Goal: Task Accomplishment & Management: Use online tool/utility

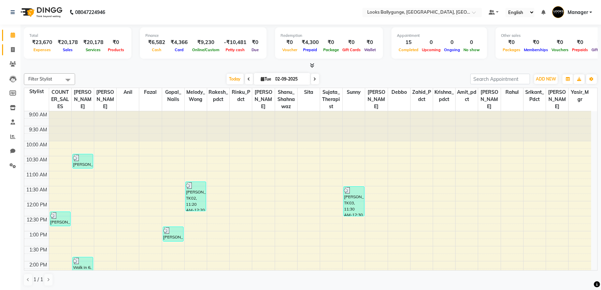
click at [9, 53] on link "Invoice" at bounding box center [10, 49] width 16 height 11
select select "service"
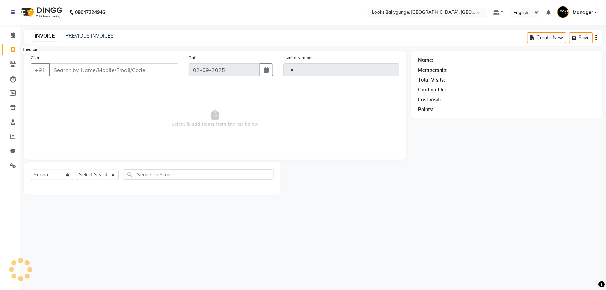
type input "3629"
select select "6477"
type input "9163639127"
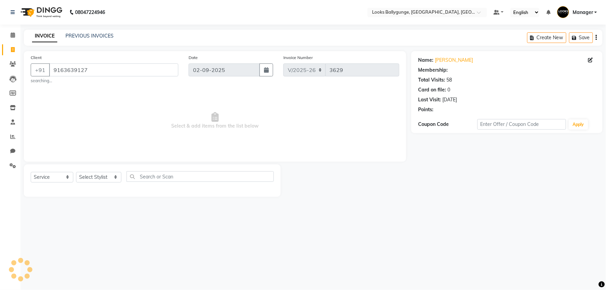
select select "1: Object"
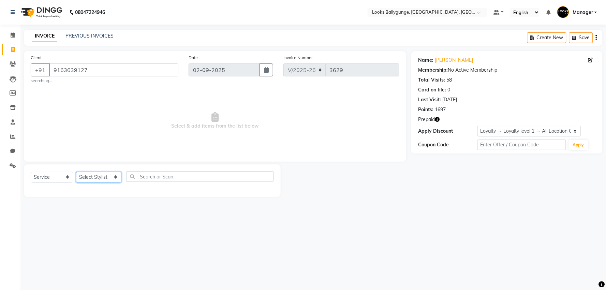
click at [108, 179] on select "Select Stylist [PERSON_NAME] amit_pdct anil [PERSON_NAME] COUNTER_SALES [PERSON…" at bounding box center [98, 177] width 45 height 11
click at [436, 121] on icon "button" at bounding box center [437, 119] width 5 height 5
click at [115, 181] on select "Select Stylist [PERSON_NAME] amit_pdct anil [PERSON_NAME] COUNTER_SALES [PERSON…" at bounding box center [98, 177] width 45 height 11
select select "68166"
click at [76, 172] on select "Select Stylist [PERSON_NAME] amit_pdct anil [PERSON_NAME] COUNTER_SALES [PERSON…" at bounding box center [98, 177] width 45 height 11
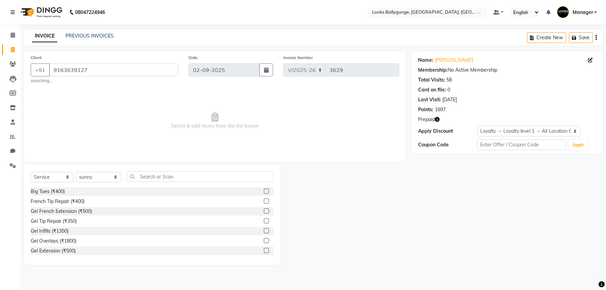
click at [438, 120] on icon "button" at bounding box center [437, 119] width 5 height 5
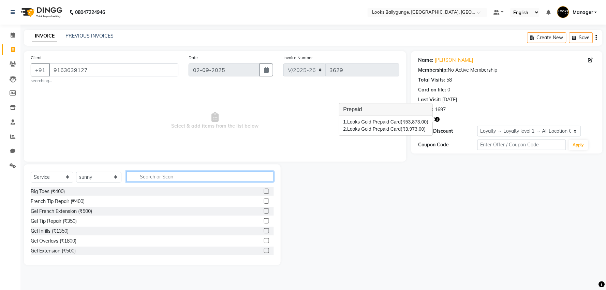
click at [179, 179] on input "text" at bounding box center [200, 176] width 147 height 11
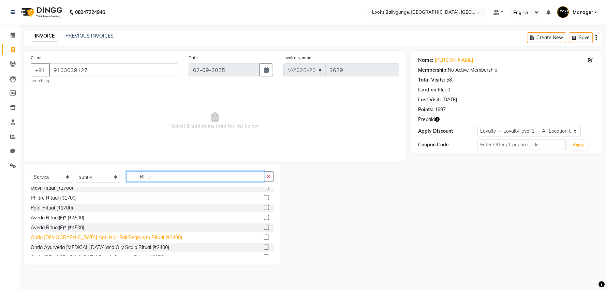
scroll to position [130, 0]
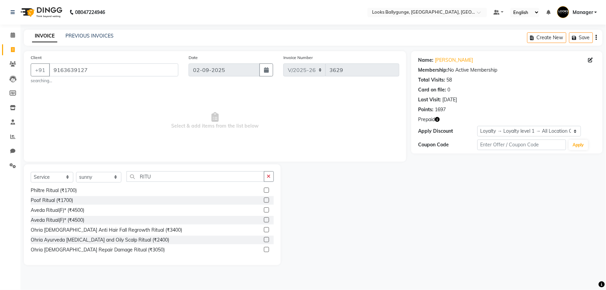
click at [439, 117] on icon "button" at bounding box center [437, 119] width 5 height 5
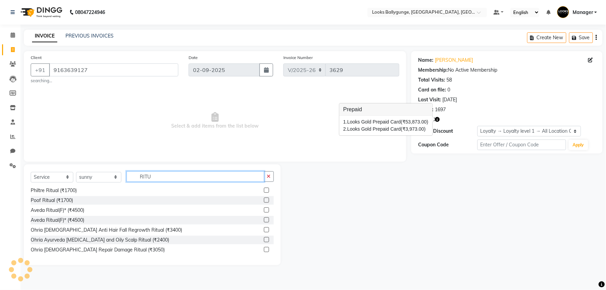
click at [186, 172] on input "RITU" at bounding box center [196, 176] width 138 height 11
drag, startPoint x: 177, startPoint y: 176, endPoint x: 134, endPoint y: 177, distance: 42.3
click at [134, 177] on input "RITU" at bounding box center [196, 176] width 138 height 11
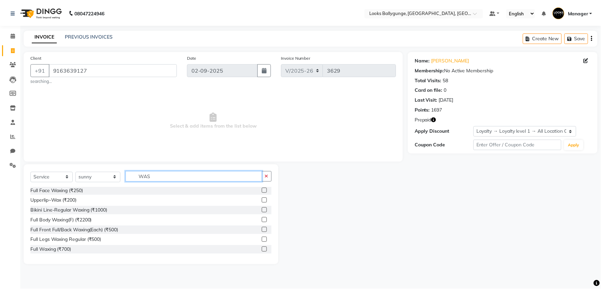
scroll to position [0, 0]
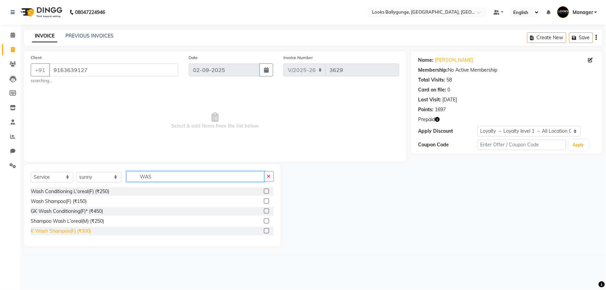
type input "WAS"
click at [80, 230] on div "K Wash Shampoo(F) (₹300)" at bounding box center [61, 231] width 60 height 7
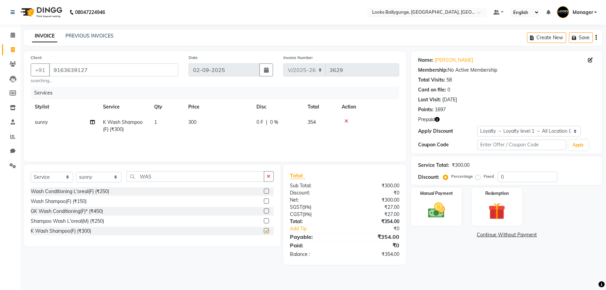
checkbox input "false"
click at [219, 121] on td "300" at bounding box center [218, 126] width 68 height 23
select select "68166"
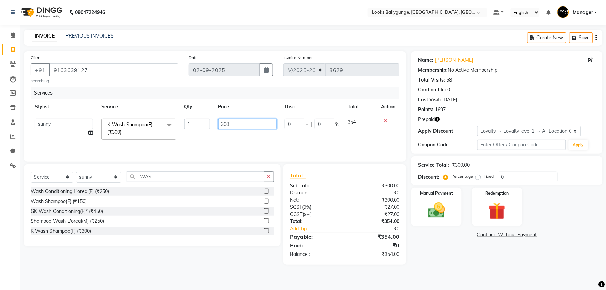
drag, startPoint x: 235, startPoint y: 123, endPoint x: 203, endPoint y: 127, distance: 32.0
click at [203, 127] on tr "Ali_Stylist amit_pdct anil [PERSON_NAME] COUNTER_SALES [PERSON_NAME] Gopal_Nail…" at bounding box center [215, 129] width 369 height 29
type input "600"
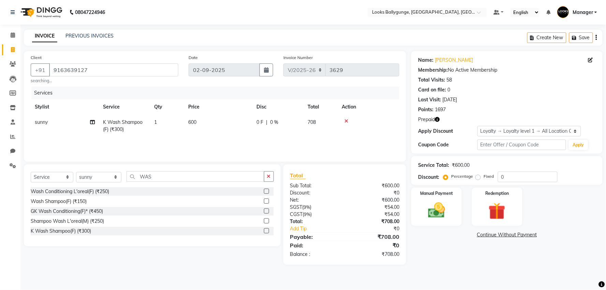
click at [213, 139] on div "Services Stylist Service Qty Price Disc Total Action [PERSON_NAME] Wash Shampoo…" at bounding box center [215, 121] width 369 height 68
drag, startPoint x: 169, startPoint y: 175, endPoint x: 112, endPoint y: 180, distance: 57.5
click at [112, 180] on div "Select Service Product Membership Package Voucher Prepaid Gift Card Select Styl…" at bounding box center [152, 179] width 243 height 16
click at [439, 120] on icon "button" at bounding box center [437, 119] width 5 height 5
click at [492, 200] on img at bounding box center [497, 211] width 29 height 22
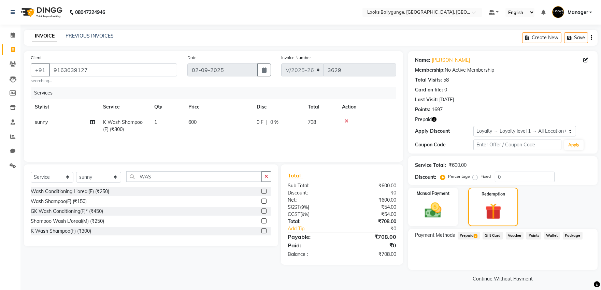
click at [476, 232] on span "Prepaid 2" at bounding box center [469, 236] width 22 height 8
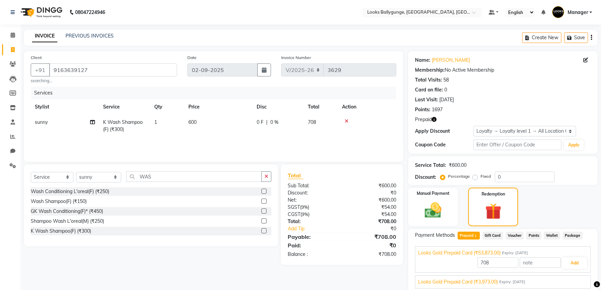
scroll to position [25, 0]
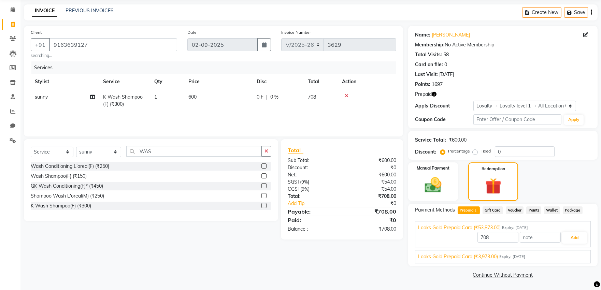
click at [438, 94] on div "Prepaid" at bounding box center [503, 94] width 176 height 7
click at [434, 95] on icon "button" at bounding box center [434, 94] width 5 height 5
click at [175, 157] on div "Select Service Product Membership Package Voucher Prepaid Gift Card Select Styl…" at bounding box center [151, 154] width 241 height 16
drag, startPoint x: 152, startPoint y: 156, endPoint x: 139, endPoint y: 154, distance: 12.7
click at [139, 154] on input "WAS" at bounding box center [193, 151] width 135 height 11
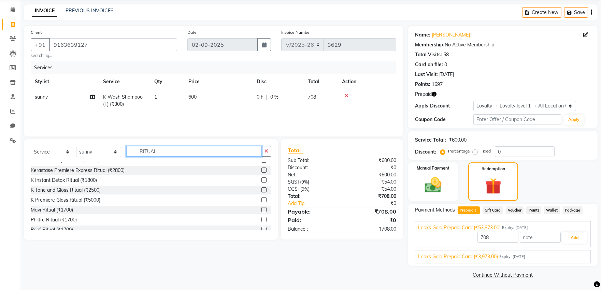
scroll to position [76, 0]
type input "RITUAL"
click at [99, 199] on div "K Premiere Gloss Ritual (₹5000)" at bounding box center [66, 199] width 70 height 7
type input "53873"
checkbox input "false"
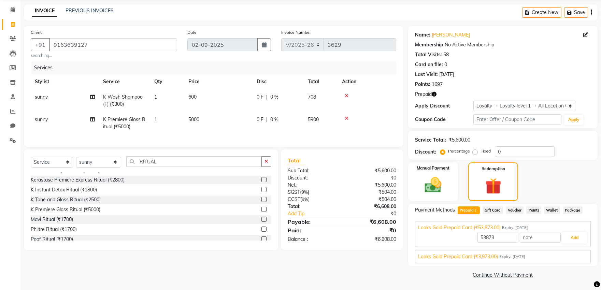
click at [223, 121] on td "5000" at bounding box center [218, 123] width 68 height 23
select select "68166"
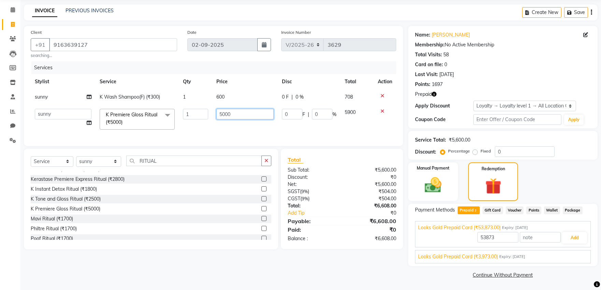
drag, startPoint x: 217, startPoint y: 115, endPoint x: 171, endPoint y: 115, distance: 46.1
click at [171, 115] on tr "Ali_Stylist amit_pdct anil [PERSON_NAME] COUNTER_SALES [PERSON_NAME] Gopal_Nail…" at bounding box center [213, 119] width 365 height 29
type input "5500"
click at [206, 130] on tr "Ali_Stylist amit_pdct anil [PERSON_NAME] COUNTER_SALES [PERSON_NAME] Gopal_Nail…" at bounding box center [213, 119] width 365 height 29
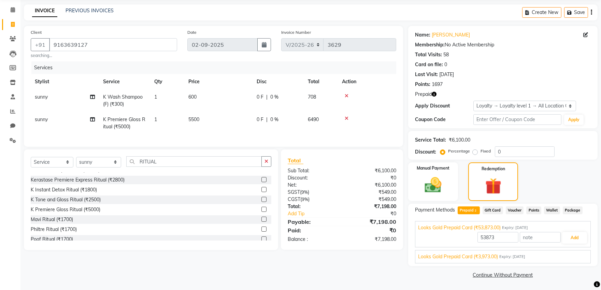
click at [435, 94] on icon "button" at bounding box center [434, 94] width 5 height 5
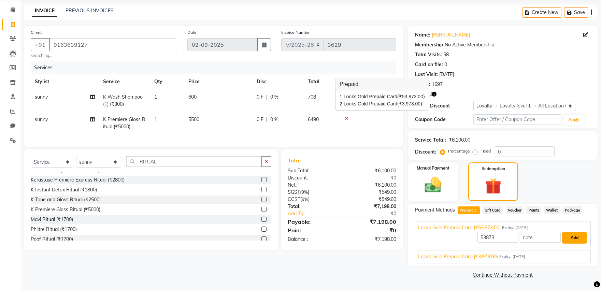
click at [572, 237] on button "Add" at bounding box center [574, 238] width 25 height 12
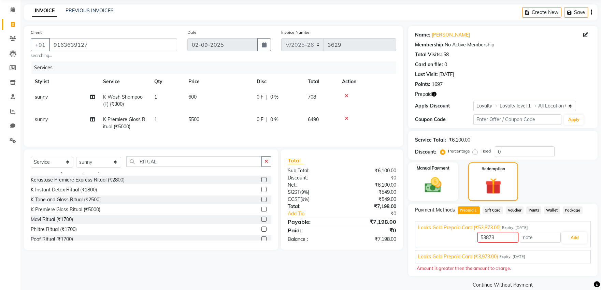
click at [513, 252] on div "Looks Gold Prepaid Card (₹3,973.00) Expiry: [DATE] 3973 Add" at bounding box center [503, 256] width 176 height 13
click at [497, 257] on span "Looks Gold Prepaid Card (₹3,973.00)" at bounding box center [458, 256] width 80 height 7
click at [453, 222] on div "Looks Gold Prepaid Card (₹53,873.00) Expiry: [DATE] 53873 Add" at bounding box center [503, 227] width 176 height 13
click at [455, 227] on span "Looks Gold Prepaid Card (₹53,873.00)" at bounding box center [459, 227] width 83 height 7
click at [581, 236] on button "Add" at bounding box center [574, 238] width 25 height 12
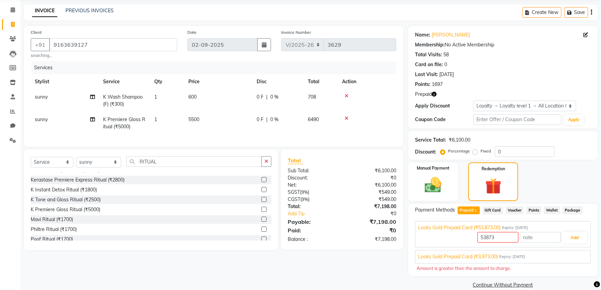
click at [467, 204] on div "Payment Methods Prepaid 2 Gift Card Voucher Points Wallet Package Looks Gold Pr…" at bounding box center [502, 240] width 189 height 73
click at [468, 206] on span "Prepaid 2" at bounding box center [469, 210] width 22 height 8
type input "7198"
click at [463, 207] on span "Prepaid 2" at bounding box center [469, 210] width 22 height 8
click at [471, 210] on span "Prepaid 2" at bounding box center [469, 210] width 22 height 8
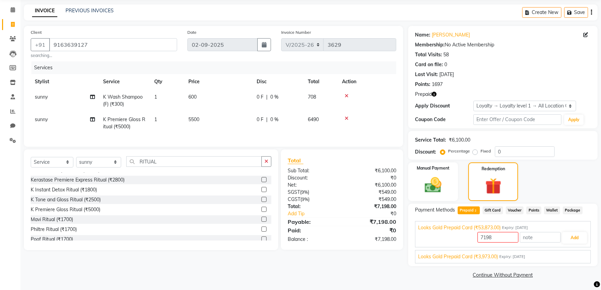
click at [491, 209] on span "Gift Card" at bounding box center [493, 210] width 20 height 8
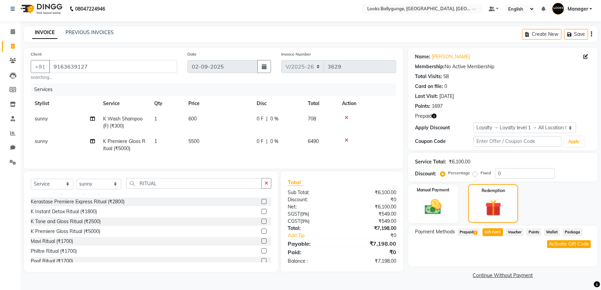
click at [465, 230] on span "Prepaid 2" at bounding box center [469, 232] width 22 height 8
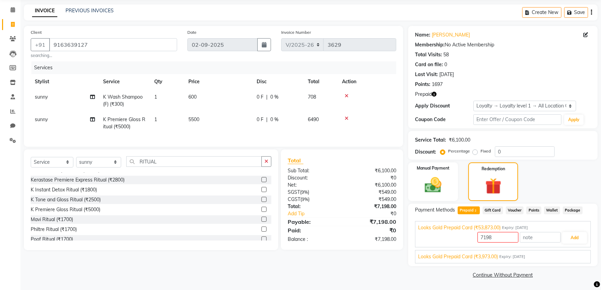
click at [484, 257] on span "Looks Gold Prepaid Card (₹3,973.00)" at bounding box center [458, 256] width 80 height 7
click at [484, 228] on span "Looks Gold Prepaid Card (₹53,873.00)" at bounding box center [459, 227] width 83 height 7
click at [577, 238] on button "Add" at bounding box center [574, 238] width 25 height 12
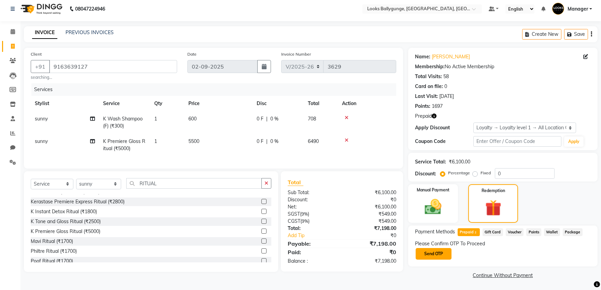
click at [434, 256] on button "Send OTP" at bounding box center [434, 254] width 36 height 12
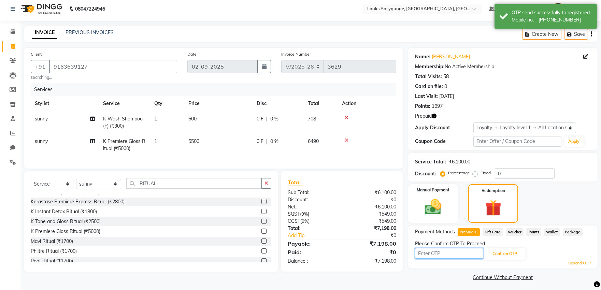
click at [444, 252] on input "text" at bounding box center [449, 253] width 68 height 11
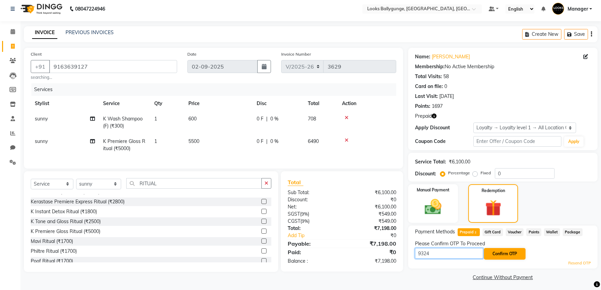
type input "9324"
click at [494, 251] on button "Confirm OTP" at bounding box center [505, 254] width 42 height 12
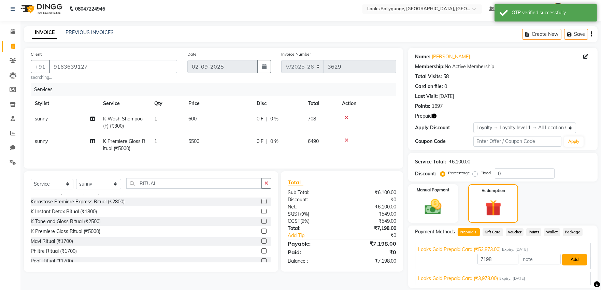
click at [574, 255] on button "Add" at bounding box center [574, 260] width 25 height 12
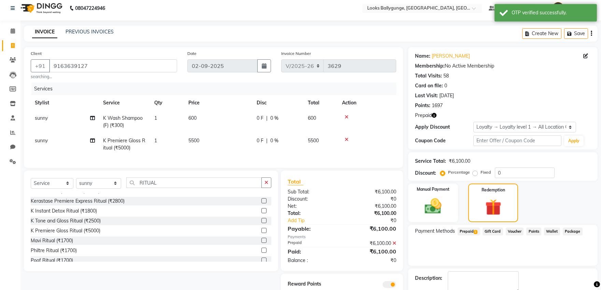
scroll to position [42, 0]
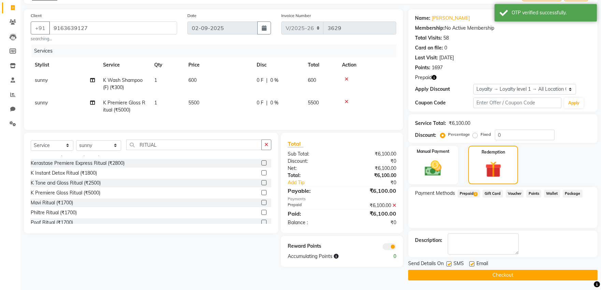
click at [503, 275] on button "Checkout" at bounding box center [502, 275] width 189 height 11
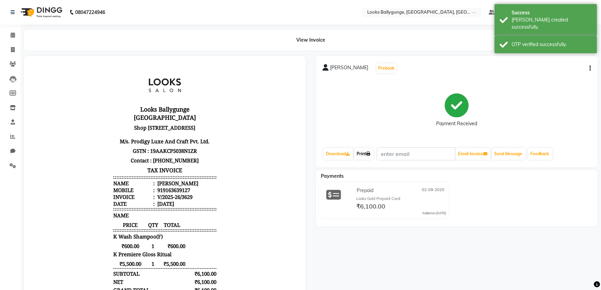
click at [368, 150] on link "Print" at bounding box center [363, 154] width 19 height 12
copy div "9163639127"
drag, startPoint x: 160, startPoint y: 188, endPoint x: 189, endPoint y: 189, distance: 29.0
click at [189, 189] on li "Mobile : 919163639127" at bounding box center [164, 189] width 103 height 7
click at [12, 51] on icon at bounding box center [13, 49] width 4 height 5
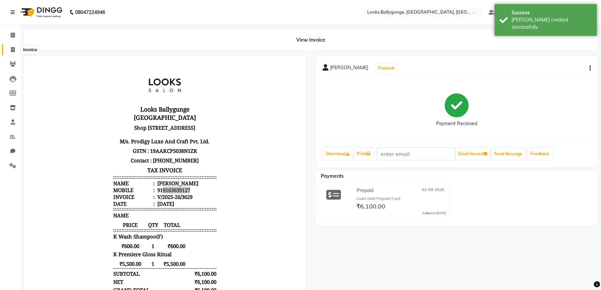
select select "6477"
select select "service"
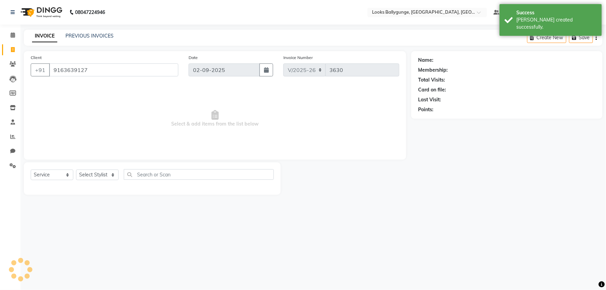
type input "9163639127"
select select "1: Object"
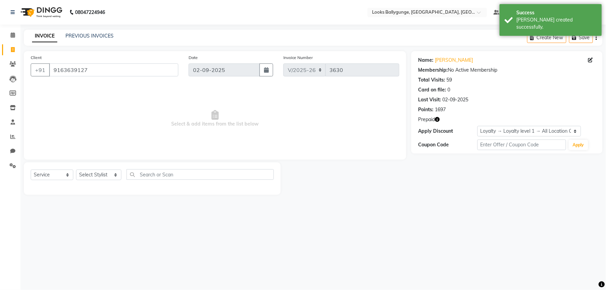
click at [439, 121] on icon "button" at bounding box center [437, 119] width 5 height 5
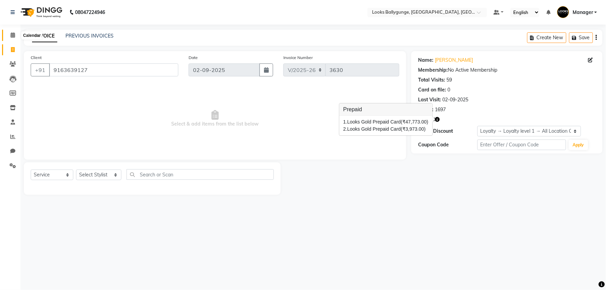
click at [15, 37] on span at bounding box center [13, 35] width 12 height 8
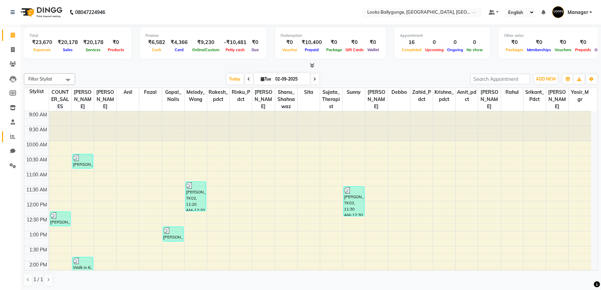
click at [15, 134] on icon at bounding box center [12, 136] width 5 height 5
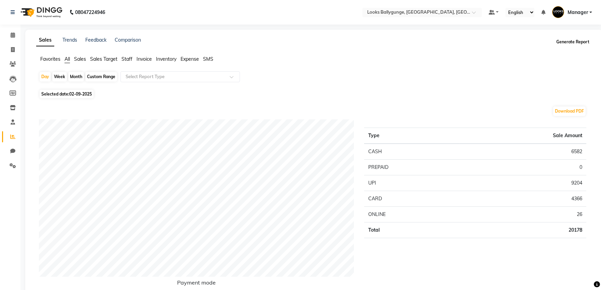
click at [564, 45] on button "Generate Report" at bounding box center [573, 42] width 37 height 10
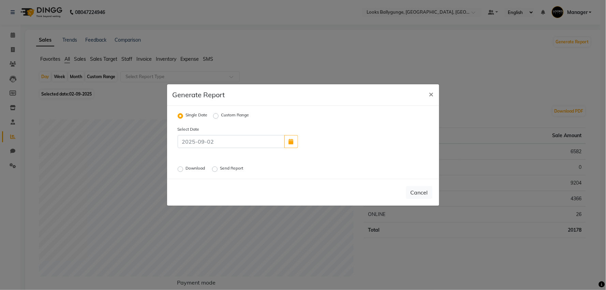
click at [186, 169] on label "Download" at bounding box center [196, 169] width 21 height 8
click at [182, 169] on input "Download" at bounding box center [181, 169] width 5 height 5
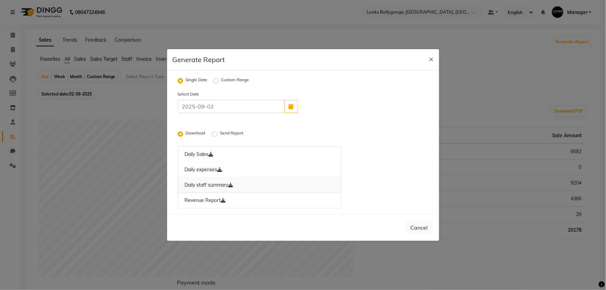
click at [228, 186] on link "Daily staff summary" at bounding box center [260, 185] width 164 height 16
click at [204, 201] on link "Revenue Report" at bounding box center [260, 201] width 164 height 16
click at [431, 59] on span "×" at bounding box center [431, 59] width 5 height 10
radio input "false"
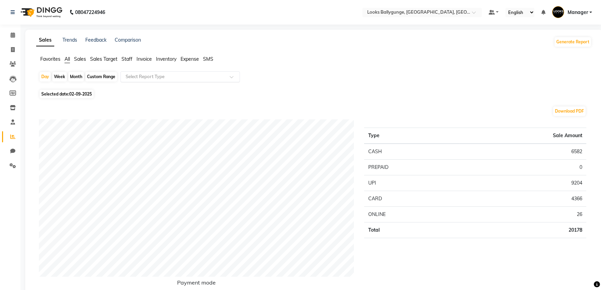
click at [158, 77] on input "text" at bounding box center [173, 76] width 98 height 7
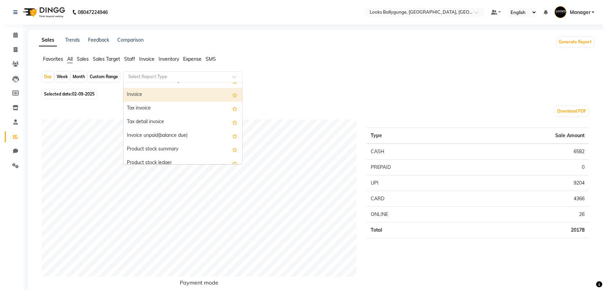
scroll to position [417, 0]
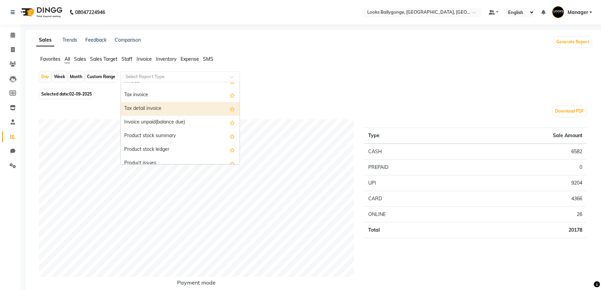
click at [173, 108] on div "Tax detail invoice" at bounding box center [180, 109] width 119 height 14
select select "full_report"
select select "pdf"
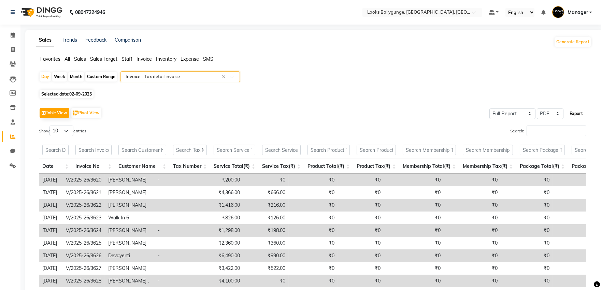
click at [577, 115] on button "Export" at bounding box center [576, 114] width 19 height 12
select select "monospace"
select select "12px"
select select "template_1"
select select "A4"
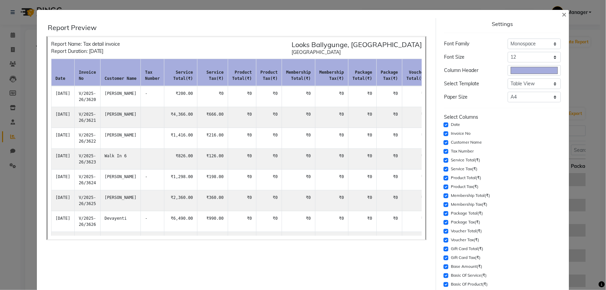
click at [446, 149] on div "Tax Number" at bounding box center [502, 151] width 117 height 8
click at [444, 150] on input "checkbox" at bounding box center [446, 151] width 5 height 5
checkbox input "false"
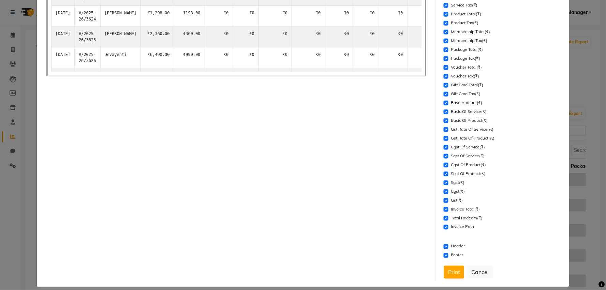
scroll to position [171, 0]
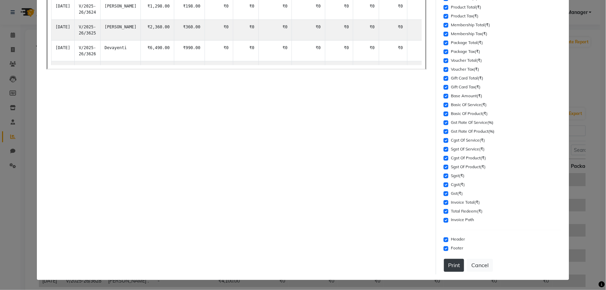
click at [453, 261] on button "Print" at bounding box center [454, 265] width 20 height 13
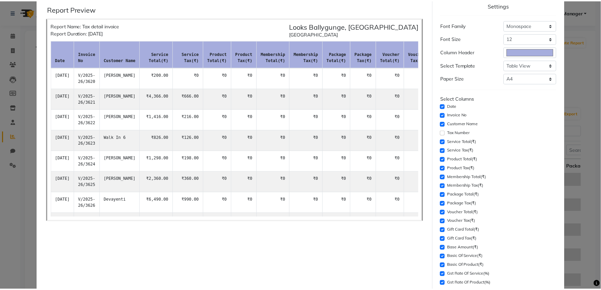
scroll to position [0, 0]
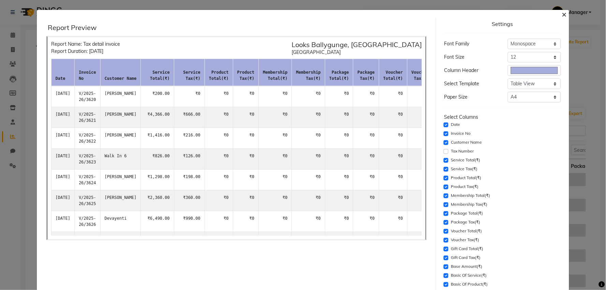
click at [562, 15] on span "×" at bounding box center [564, 14] width 5 height 10
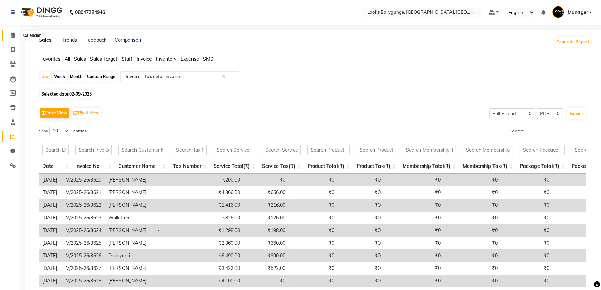
click at [14, 35] on icon at bounding box center [13, 34] width 4 height 5
